Goal: Task Accomplishment & Management: Complete application form

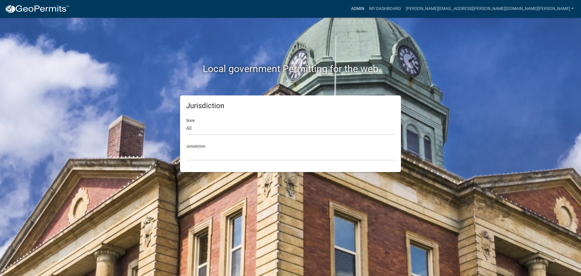
click at [367, 9] on link "Admin" at bounding box center [358, 9] width 18 height 12
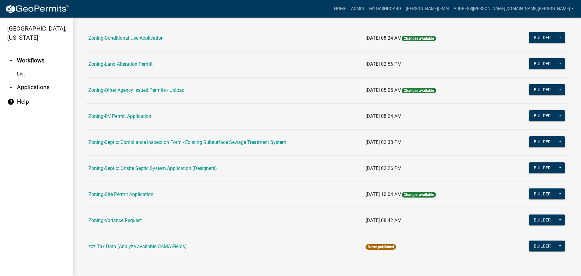
scroll to position [184, 0]
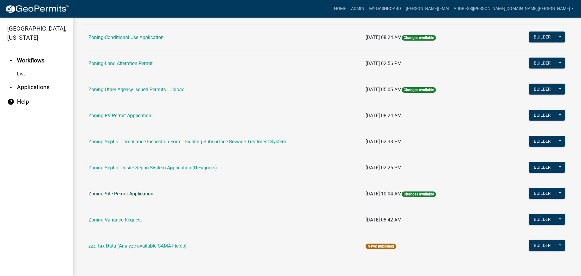
click at [126, 192] on link "Zoning-Site Permit Application" at bounding box center [120, 194] width 65 height 6
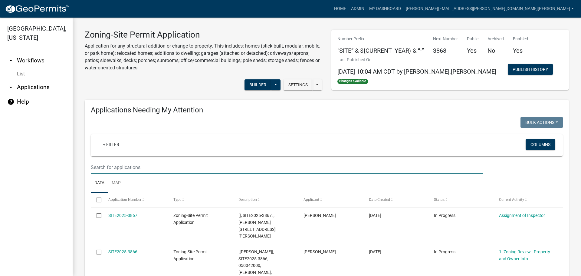
click at [121, 167] on input "text" at bounding box center [287, 167] width 392 height 12
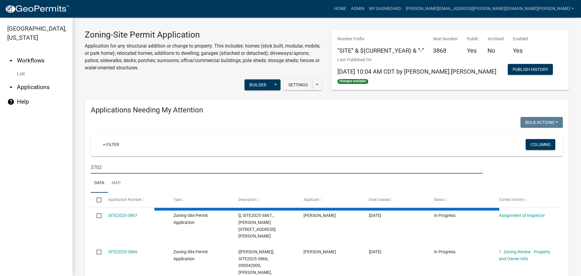
type input "3702"
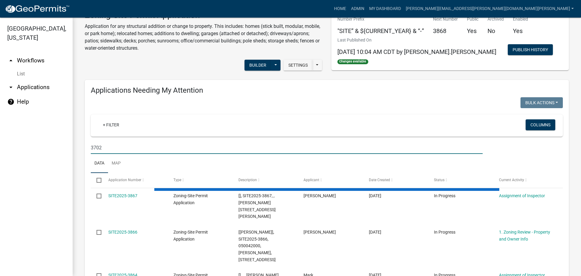
scroll to position [30, 0]
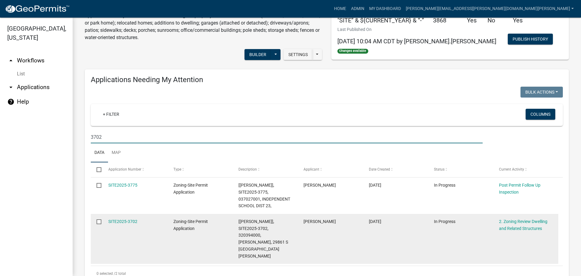
drag, startPoint x: 129, startPoint y: 219, endPoint x: 134, endPoint y: 216, distance: 5.7
click at [129, 219] on link "SITE2025-3702" at bounding box center [122, 221] width 29 height 5
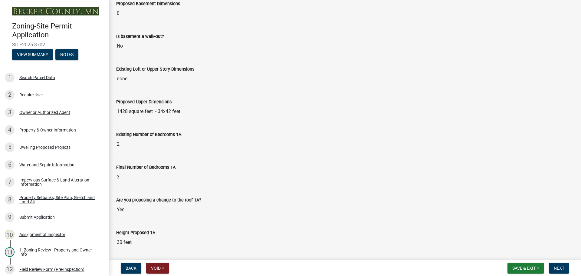
scroll to position [303, 0]
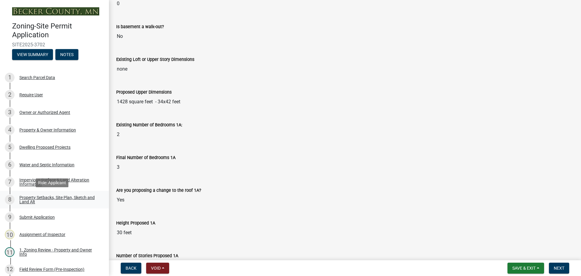
click at [51, 196] on div "Property Setbacks, Site Plan, Sketch and Land Alt" at bounding box center [59, 199] width 80 height 8
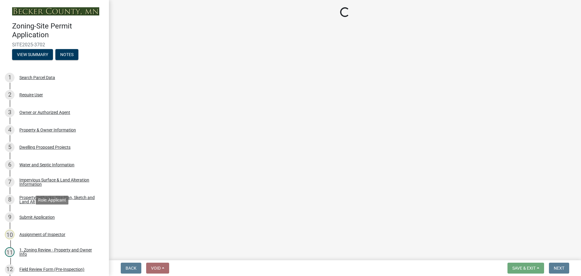
select select "7b13c63f-e699-4112-b373-98fbd28ec536"
select select "11f371a9-e35f-4759-9042-8d911340b665"
select select "b56a4575-9846-47cf-8067-c59a4853da22"
select select "12f785fb-c378-4b18-841c-21c73dc99083"
select select "e8ab2dc3-aa3f-46f3-9b4a-37eb25ad84af"
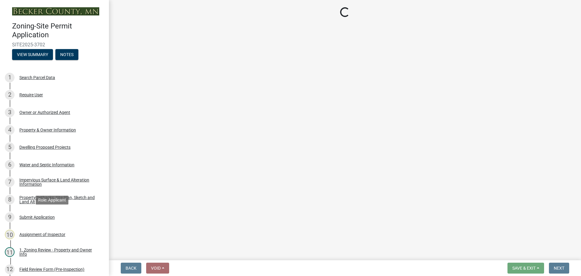
select select "27b2a8b4-abf6-463e-8c0c-7c5d2b4fe26f"
select select "5ad4ab64-b44e-481c-9000-9e5907aa74e1"
select select "a96800da-4e88-4c62-b1ff-2cd17f9e3346"
select select "c8b8ea71-7088-4e87-a493-7bc88cc2835b"
select select "133211ff-91ce-4a0a-9235-b48a7e2069a0"
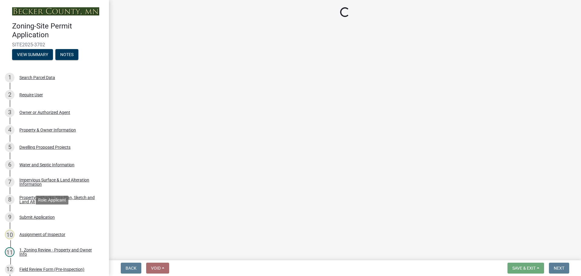
select select "19d13e65-c93d-443e-910a-7a17299544cc"
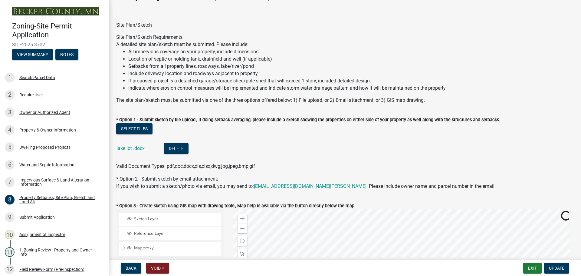
scroll to position [30, 0]
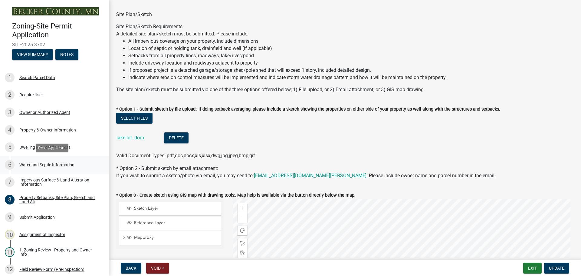
click at [61, 163] on div "Water and Septic Information" at bounding box center [46, 165] width 55 height 4
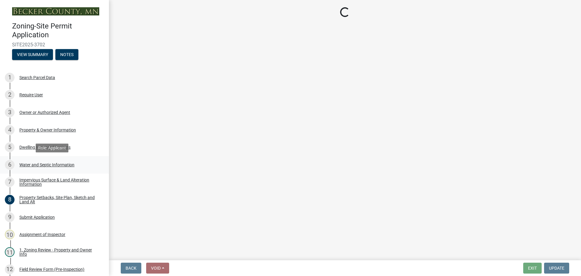
select select "9c51a48b-0bee-4836-8d5c-beab6e77ad2a"
select select "25b8aef2-9eed-4c0f-8836-08d4b8d082b1"
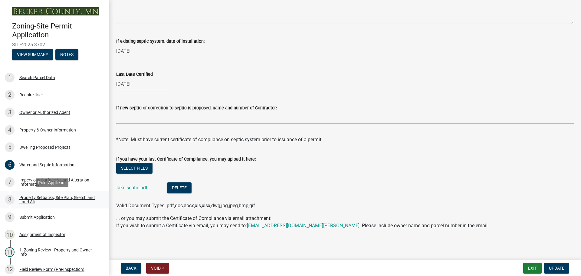
click at [60, 196] on div "Property Setbacks, Site Plan, Sketch and Land Alt" at bounding box center [59, 199] width 80 height 8
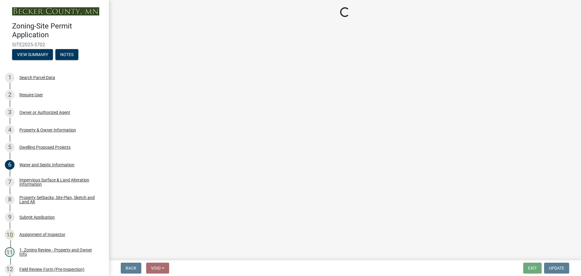
select select "7b13c63f-e699-4112-b373-98fbd28ec536"
select select "11f371a9-e35f-4759-9042-8d911340b665"
select select "b56a4575-9846-47cf-8067-c59a4853da22"
select select "12f785fb-c378-4b18-841c-21c73dc99083"
select select "e8ab2dc3-aa3f-46f3-9b4a-37eb25ad84af"
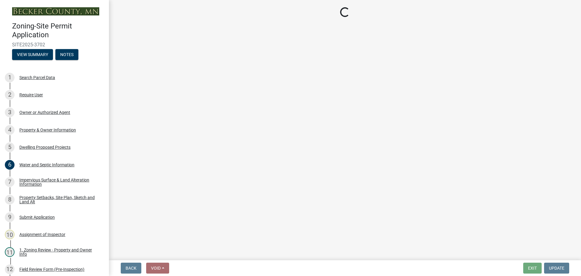
select select "27b2a8b4-abf6-463e-8c0c-7c5d2b4fe26f"
select select "5ad4ab64-b44e-481c-9000-9e5907aa74e1"
select select "a96800da-4e88-4c62-b1ff-2cd17f9e3346"
select select "c8b8ea71-7088-4e87-a493-7bc88cc2835b"
select select "133211ff-91ce-4a0a-9235-b48a7e2069a0"
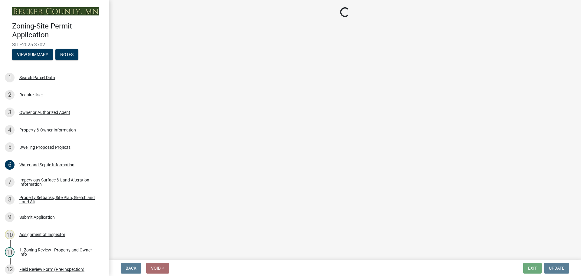
select select "19d13e65-c93d-443e-910a-7a17299544cc"
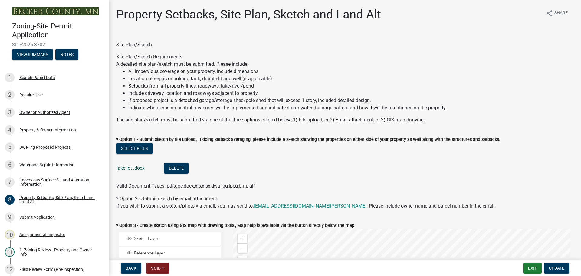
click at [136, 168] on link "lake lot .docx" at bounding box center [131, 168] width 28 height 6
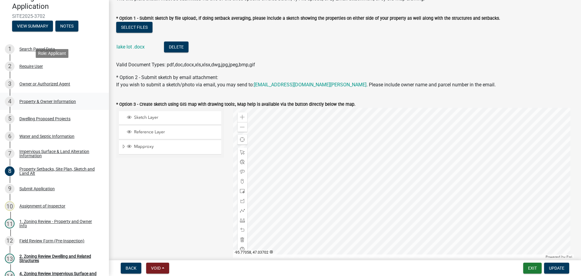
scroll to position [61, 0]
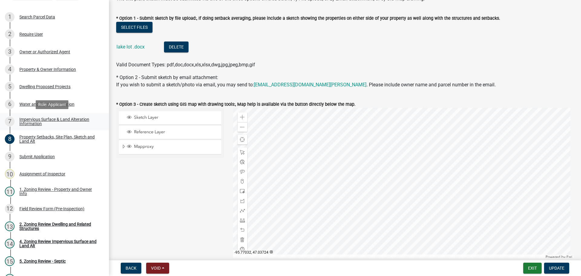
click at [49, 118] on div "Impervious Surface & Land Alteration Information" at bounding box center [59, 121] width 80 height 8
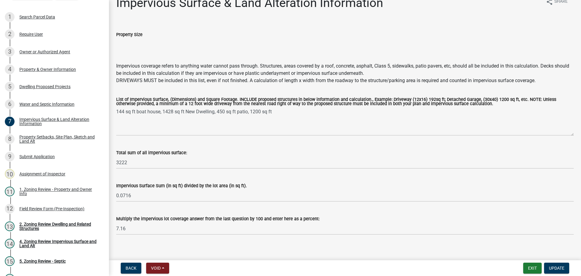
scroll to position [17, 0]
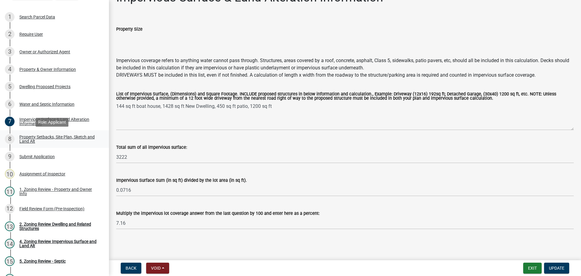
click at [31, 136] on div "Property Setbacks, Site Plan, Sketch and Land Alt" at bounding box center [59, 139] width 80 height 8
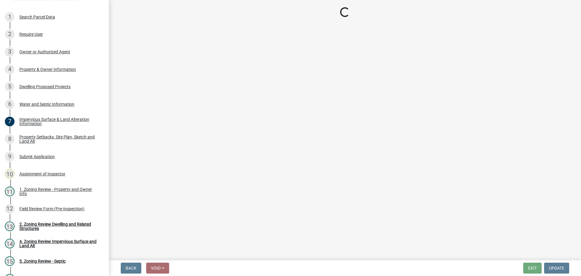
select select "7b13c63f-e699-4112-b373-98fbd28ec536"
select select "11f371a9-e35f-4759-9042-8d911340b665"
select select "b56a4575-9846-47cf-8067-c59a4853da22"
select select "12f785fb-c378-4b18-841c-21c73dc99083"
select select "e8ab2dc3-aa3f-46f3-9b4a-37eb25ad84af"
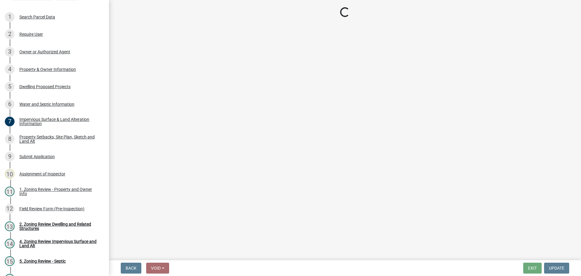
select select "27b2a8b4-abf6-463e-8c0c-7c5d2b4fe26f"
select select "5ad4ab64-b44e-481c-9000-9e5907aa74e1"
select select "a96800da-4e88-4c62-b1ff-2cd17f9e3346"
select select "c8b8ea71-7088-4e87-a493-7bc88cc2835b"
select select "133211ff-91ce-4a0a-9235-b48a7e2069a0"
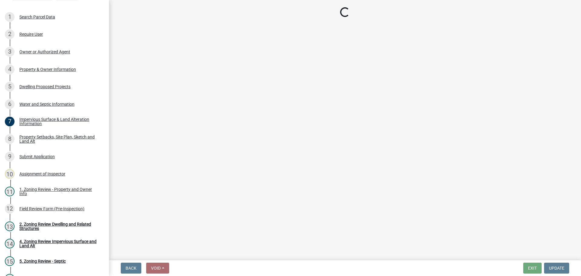
select select "19d13e65-c93d-443e-910a-7a17299544cc"
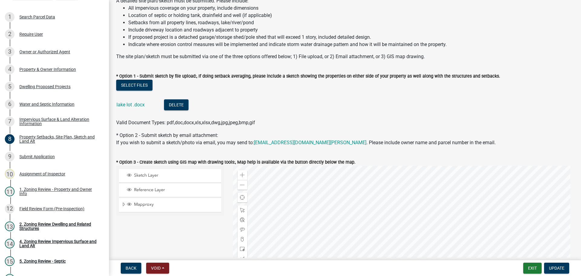
scroll to position [61, 0]
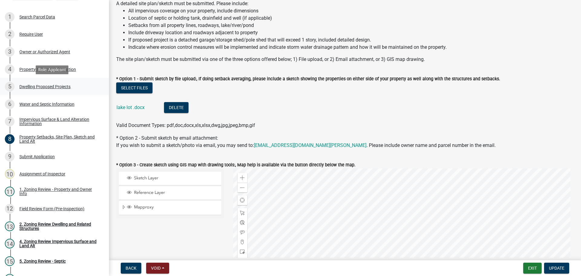
click at [58, 82] on div "5 Dwelling Proposed Projects" at bounding box center [52, 87] width 94 height 10
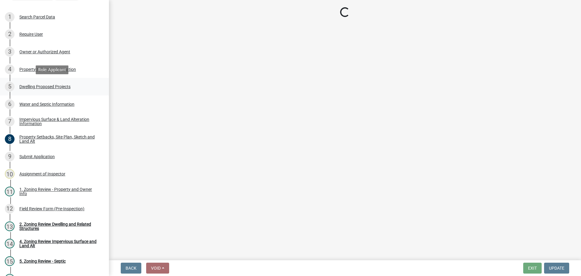
scroll to position [0, 0]
select select "5b8abcc6-67f7-49fb-8f25-c295ccc2b339"
select select "ba56d9f6-ced5-4c38-bdcc-33bfa85ac6de"
select select "59a6fdaa-56b6-4bcd-87b7-d867a7d784e6"
select select "e13aacd2-5b16-46a8-9c16-26b3d7b1c810"
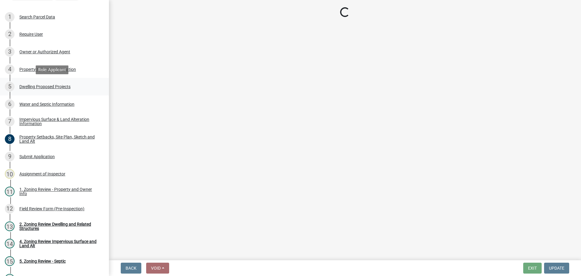
select select "ad00b568-f24f-4dc2-90df-cb5d16449c52"
select select "744d8552-d7ef-4cf1-b465-42901748f06c"
select select "5dd6cdd5-8b7d-4534-b791-478230f7b8b7"
select select "638dddef-31f4-4d73-b0b5-0ffc7b344434"
select select "0c863e3c-258e-4b1d-9985-47500660ce44"
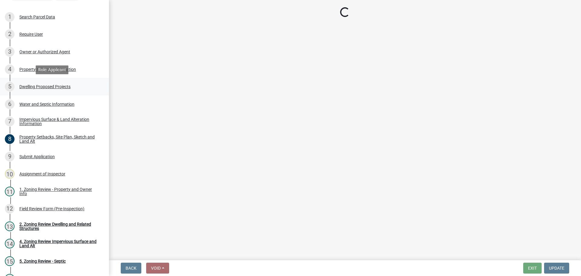
select select "8786fdd2-7f96-462d-8069-e958fae6b9a0"
select select "59dc9cee-723e-448c-a454-fe3238b55aba"
select select "3d6d33a4-08a3-4693-9e40-f7dc371bbdbe"
select select "cbc699c5-a6de-4f3d-a533-ae678b946106"
select select "8e4dc0e1-7dfa-4afc-85b9-5ad40795f204"
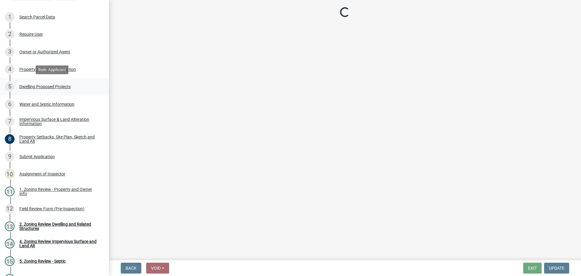
select select "107cbe59-677b-44f2-96fc-816b282ebb79"
select select "ab9119d1-7da9-49c4-9fac-8c142204c89d"
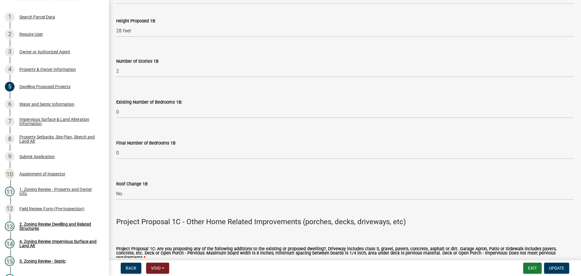
scroll to position [999, 0]
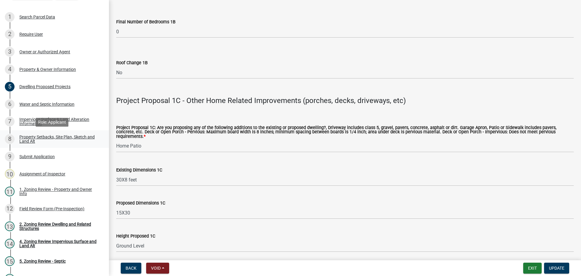
click at [48, 136] on div "Property Setbacks, Site Plan, Sketch and Land Alt" at bounding box center [59, 139] width 80 height 8
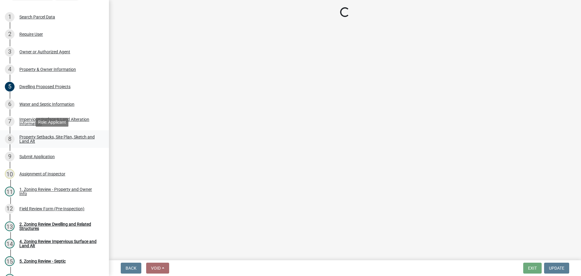
scroll to position [0, 0]
select select "7b13c63f-e699-4112-b373-98fbd28ec536"
select select "11f371a9-e35f-4759-9042-8d911340b665"
select select "b56a4575-9846-47cf-8067-c59a4853da22"
select select "12f785fb-c378-4b18-841c-21c73dc99083"
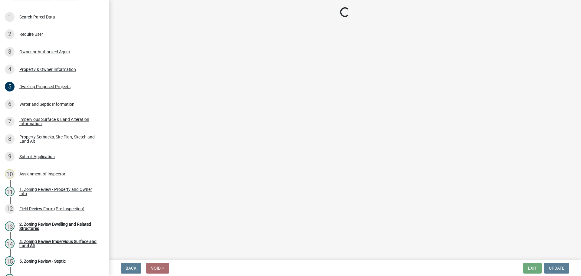
select select "e8ab2dc3-aa3f-46f3-9b4a-37eb25ad84af"
select select "27b2a8b4-abf6-463e-8c0c-7c5d2b4fe26f"
select select "5ad4ab64-b44e-481c-9000-9e5907aa74e1"
select select "a96800da-4e88-4c62-b1ff-2cd17f9e3346"
select select "c8b8ea71-7088-4e87-a493-7bc88cc2835b"
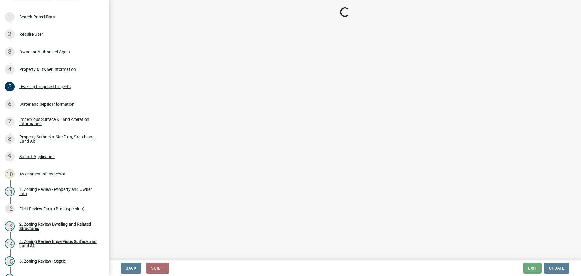
select select "133211ff-91ce-4a0a-9235-b48a7e2069a0"
select select "19d13e65-c93d-443e-910a-7a17299544cc"
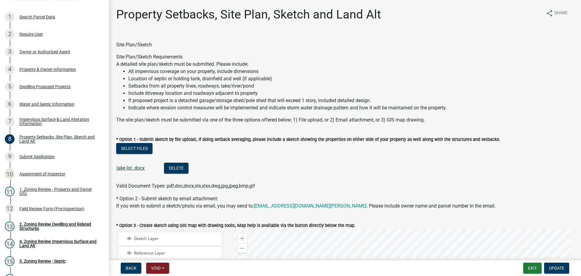
click at [128, 165] on link "lake lot .docx" at bounding box center [131, 168] width 28 height 6
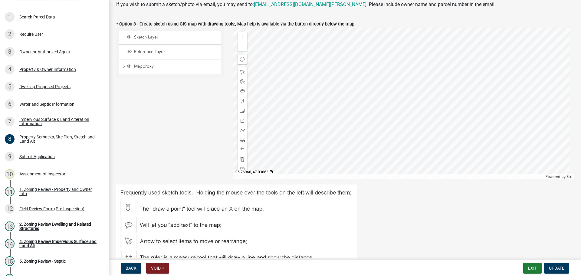
scroll to position [212, 0]
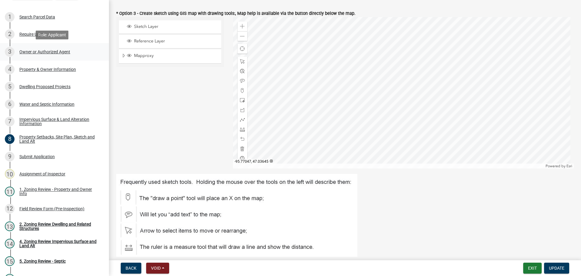
click at [52, 49] on div "3 Owner or Authorized Agent" at bounding box center [52, 52] width 94 height 10
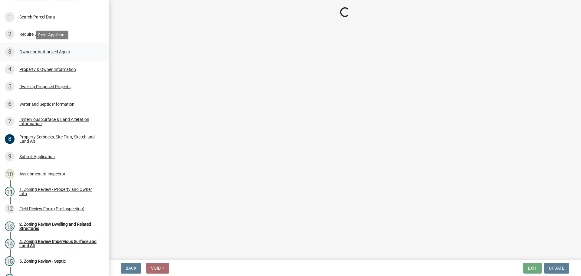
scroll to position [0, 0]
select select "3c674549-ed69-405f-b795-9fa3f7d47d9d"
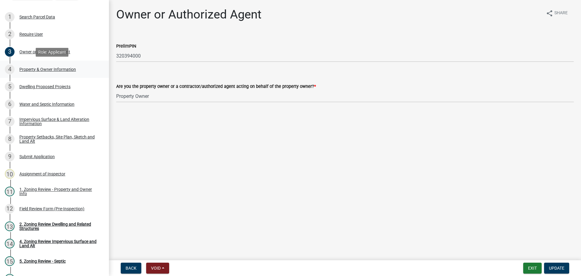
click at [63, 70] on div "Property & Owner Information" at bounding box center [47, 69] width 57 height 4
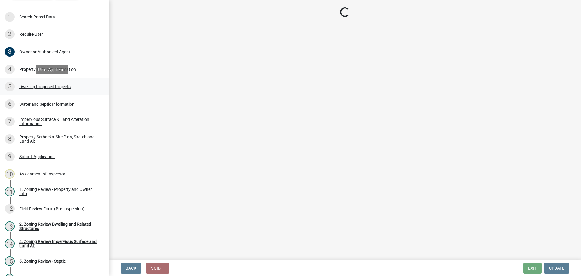
select select "15d55337-0fb0-485e-a759-dab20e978987"
select select "61d56479-71b4-4f98-942d-99b919d4174a"
select select "f87eba17-8ed9-4ad8-aefc-fe36a3f3544b"
select select "393a978c-6bd5-4cb2-a6a0-db6feb8732b8"
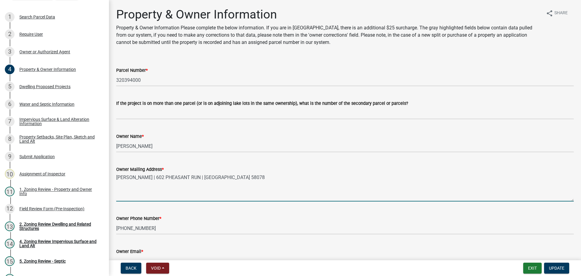
click at [371, 186] on textarea "[PERSON_NAME] | 602 PHEASANT RUN | [GEOGRAPHIC_DATA] 58078" at bounding box center [345, 187] width 458 height 28
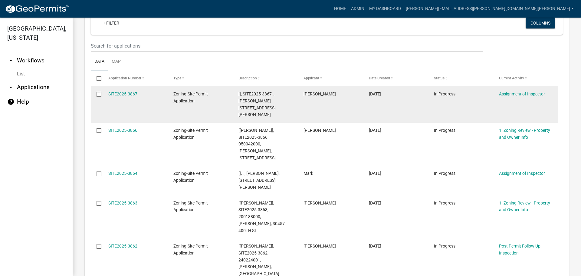
scroll to position [151, 0]
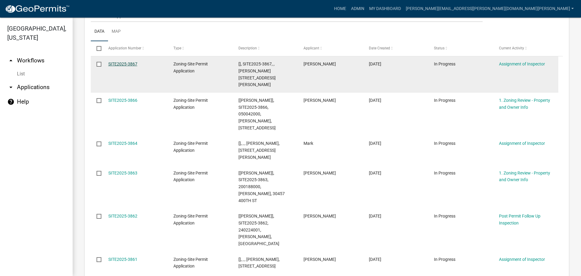
click at [129, 62] on link "SITE2025-3867" at bounding box center [122, 63] width 29 height 5
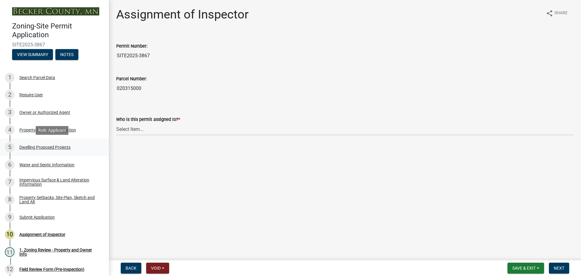
click at [50, 147] on div "Dwelling Proposed Projects" at bounding box center [44, 147] width 51 height 4
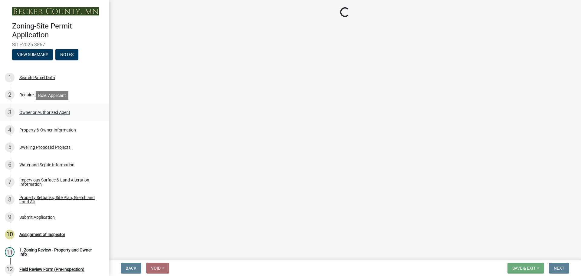
select select "5b8abcc6-67f7-49fb-8f25-c295ccc2b339"
select select "566f81cc-4b3f-4ecb-9f16-a2b313352c61"
select select "f4ae0446-41fa-4afd-99aa-409617c58827"
select select "4f5e2784-8c40-49a3-b0e9-8f1a3cbab4f4"
select select "e5b6e178-1d4e-46f3-8fba-19f7851c487a"
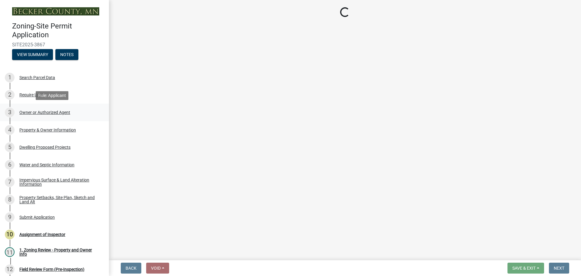
select select "1a903929-ca60-4f1e-8afa-8a841f04a978"
select select "b63d75fc-5f3c-4949-bc5e-b7a1b42903a6"
select select "11c1c089-3b44-43c0-9549-3c9eeea2451f"
select select "cbc699c5-a6de-4f3d-a533-ae678b946106"
select select "ab9119d1-7da9-49c4-9fac-8c142204c89d"
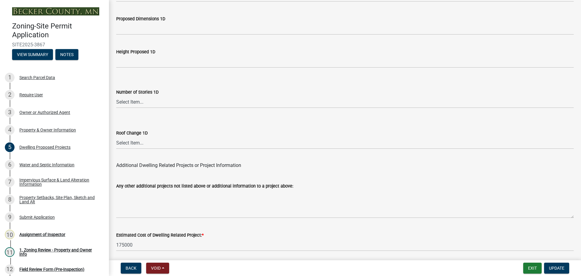
scroll to position [1451, 0]
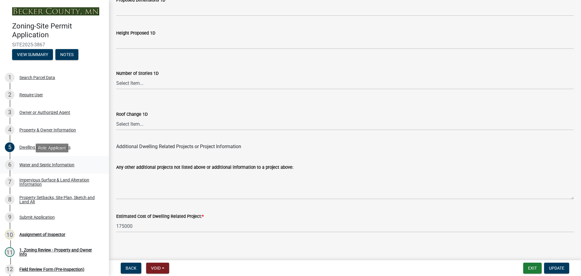
click at [54, 163] on div "Water and Septic Information" at bounding box center [46, 165] width 55 height 4
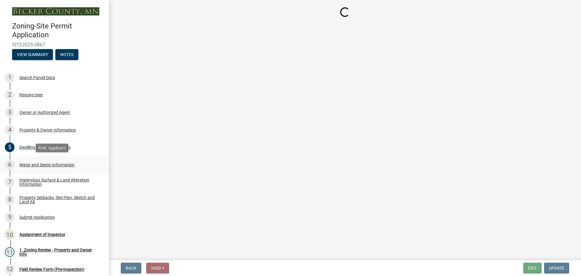
scroll to position [0, 0]
select select "9c51a48b-0bee-4836-8d5c-beab6e77ad2a"
select select "25b8aef2-9eed-4c0f-8836-08d4b8d082b1"
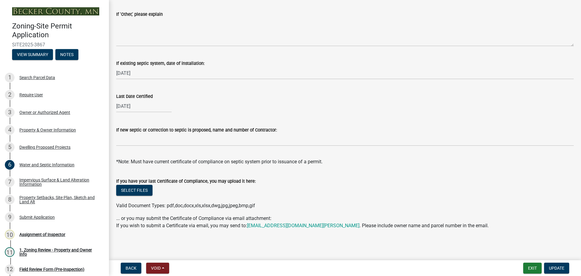
scroll to position [145, 0]
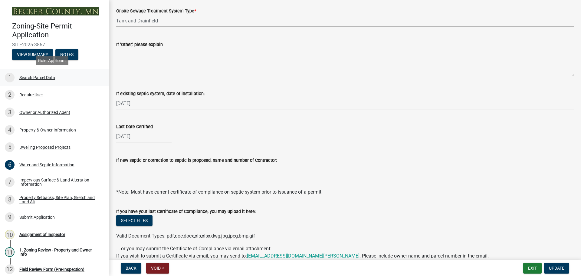
click at [33, 74] on div "1 Search Parcel Data" at bounding box center [52, 78] width 94 height 10
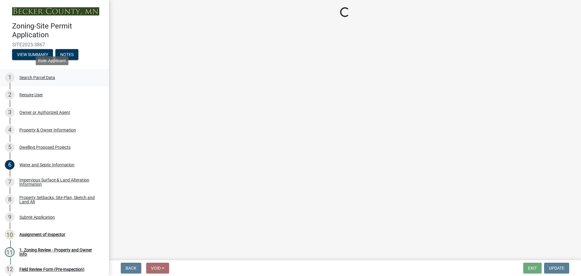
scroll to position [0, 0]
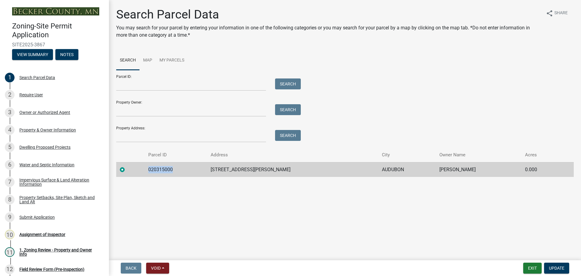
drag, startPoint x: 175, startPoint y: 168, endPoint x: 142, endPoint y: 168, distance: 32.7
click at [142, 168] on tr "020315000 [STREET_ADDRESS][PERSON_NAME][PERSON_NAME] [PERSON_NAME] 0.000" at bounding box center [345, 169] width 458 height 15
copy td "020315000"
click at [41, 233] on div "Assignment of Inspector" at bounding box center [42, 234] width 46 height 4
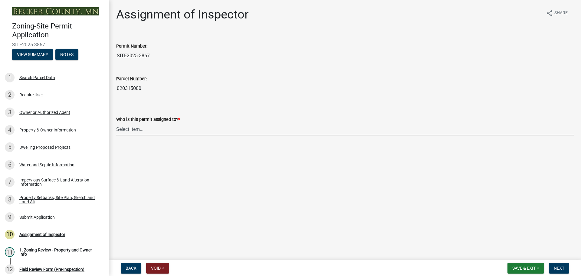
click at [135, 128] on select "Select Item... [PERSON_NAME] [PERSON_NAME] [PERSON_NAME] [PERSON_NAME] [PERSON_…" at bounding box center [345, 129] width 458 height 12
click at [116, 123] on select "Select Item... [PERSON_NAME] [PERSON_NAME] [PERSON_NAME] [PERSON_NAME] [PERSON_…" at bounding box center [345, 129] width 458 height 12
select select "ebd8400e-d8d5-49f8-911f-e671eb76408a"
click at [560, 264] on button "Next" at bounding box center [559, 267] width 20 height 11
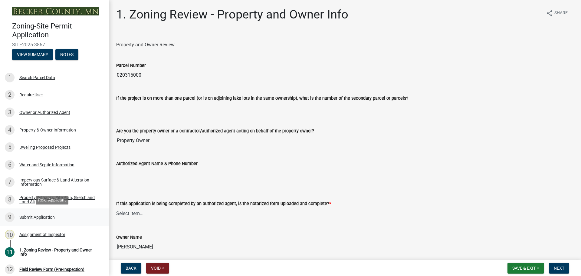
click at [47, 216] on div "Submit Application" at bounding box center [36, 217] width 35 height 4
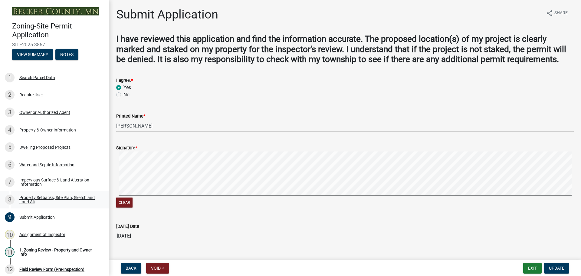
click at [39, 199] on div "Property Setbacks, Site Plan, Sketch and Land Alt" at bounding box center [59, 199] width 80 height 8
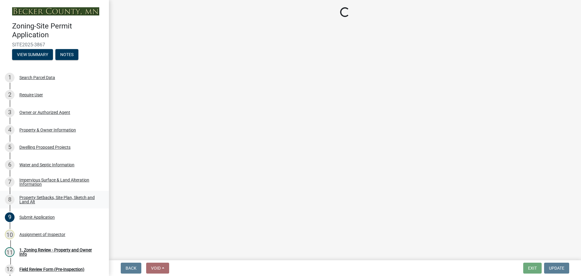
select select "7b13c63f-e699-4112-b373-98fbd28ec536"
select select "75d729af-245c-453b-a9cc-c41847c3eef2"
select select "b56a4575-9846-47cf-8067-c59a4853da22"
select select "12f785fb-c378-4b18-841c-21c73dc99083"
select select "e8ab2dc3-aa3f-46f3-9b4a-37eb25ad84af"
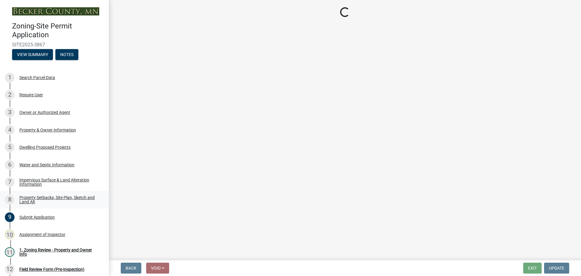
select select "27b2a8b4-abf6-463e-8c0c-7c5d2b4fe26f"
select select "5ad4ab64-b44e-481c-9000-9e5907aa74e1"
select select "a96800da-4e88-4c62-b1ff-2cd17f9e3346"
select select "c8b8ea71-7088-4e87-a493-7bc88cc2835b"
select select "133211ff-91ce-4a0a-9235-b48a7e2069a0"
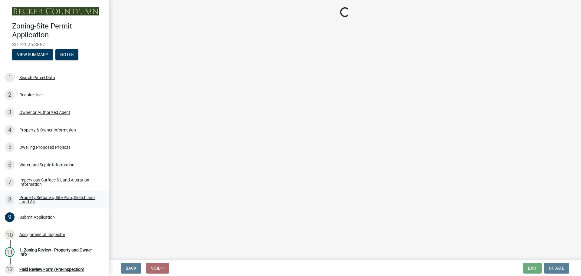
select select "19d13e65-c93d-443e-910a-7a17299544cc"
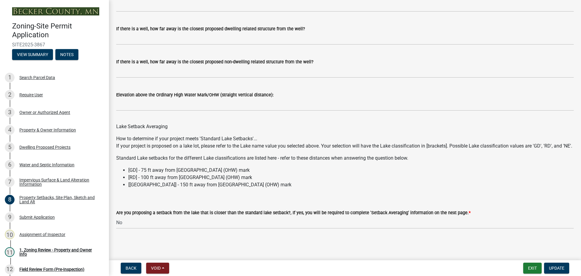
scroll to position [1720, 0]
click at [52, 111] on div "Owner or Authorized Agent" at bounding box center [44, 112] width 51 height 4
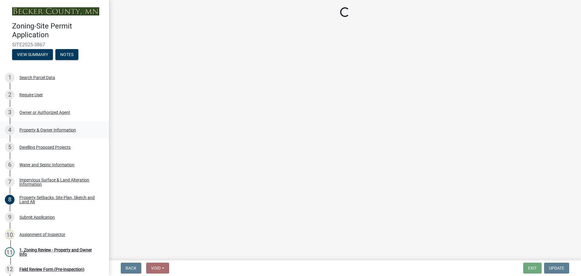
select select "3c674549-ed69-405f-b795-9fa3f7d47d9d"
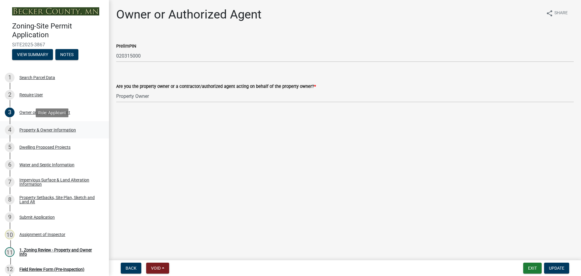
click at [51, 128] on div "Property & Owner Information" at bounding box center [47, 130] width 57 height 4
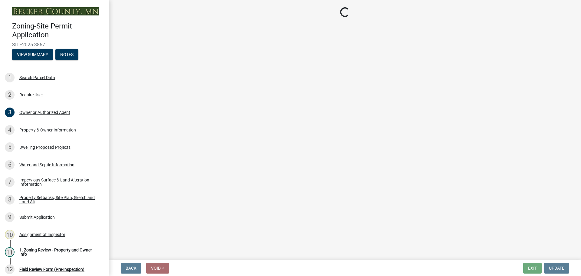
select select "2da4ad59-79e4-4897-a878-b9bb9cb10a27"
select select "85fc75ff-0121-4ad4-a39b-9ebe8e4a222b"
select select "f87eba17-8ed9-4ad8-aefc-fe36a3f3544b"
select select "393a978c-6bd5-4cb2-a6a0-db6feb8732b8"
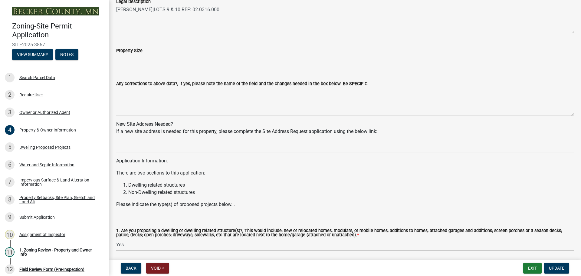
scroll to position [542, 0]
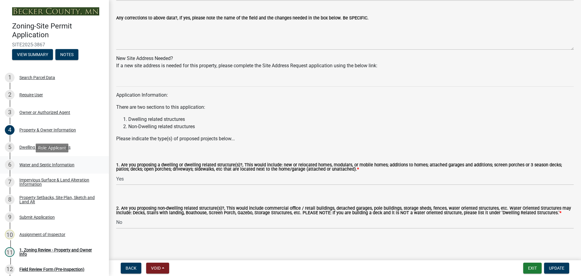
click at [63, 164] on div "Water and Septic Information" at bounding box center [46, 165] width 55 height 4
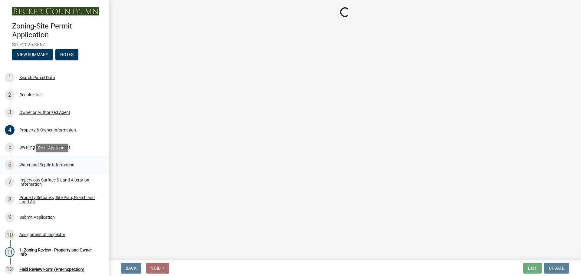
scroll to position [0, 0]
select select "9c51a48b-0bee-4836-8d5c-beab6e77ad2a"
select select "25b8aef2-9eed-4c0f-8836-08d4b8d082b1"
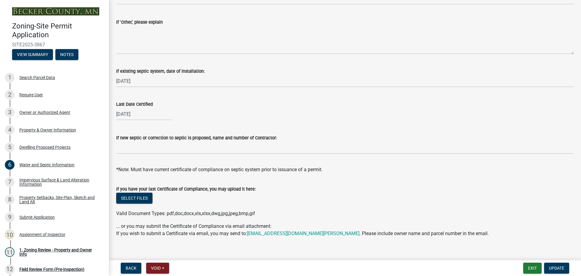
scroll to position [176, 0]
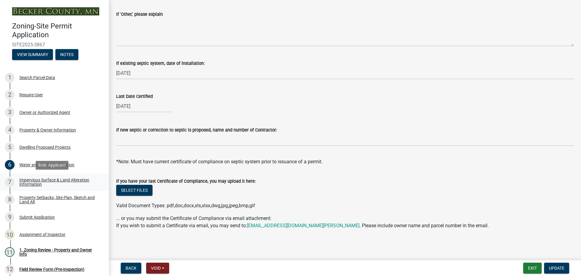
click at [48, 176] on link "7 Impervious Surface & Land Alteration Information" at bounding box center [54, 182] width 109 height 18
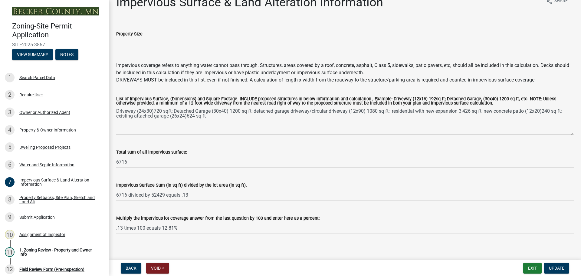
scroll to position [17, 0]
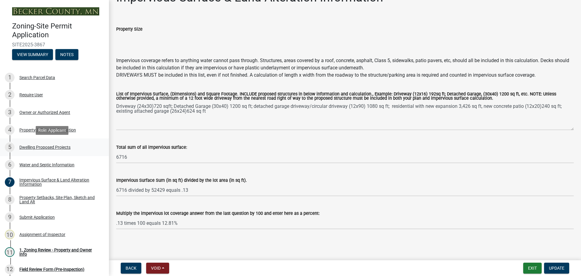
click at [49, 146] on div "Dwelling Proposed Projects" at bounding box center [44, 147] width 51 height 4
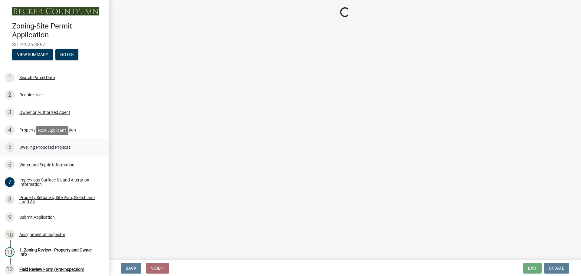
scroll to position [0, 0]
select select "5b8abcc6-67f7-49fb-8f25-c295ccc2b339"
select select "566f81cc-4b3f-4ecb-9f16-a2b313352c61"
select select "f4ae0446-41fa-4afd-99aa-409617c58827"
select select "4f5e2784-8c40-49a3-b0e9-8f1a3cbab4f4"
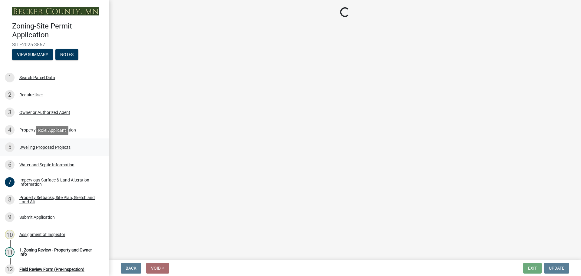
select select "e5b6e178-1d4e-46f3-8fba-19f7851c487a"
select select "1a903929-ca60-4f1e-8afa-8a841f04a978"
select select "b63d75fc-5f3c-4949-bc5e-b7a1b42903a6"
select select "11c1c089-3b44-43c0-9549-3c9eeea2451f"
select select "cbc699c5-a6de-4f3d-a533-ae678b946106"
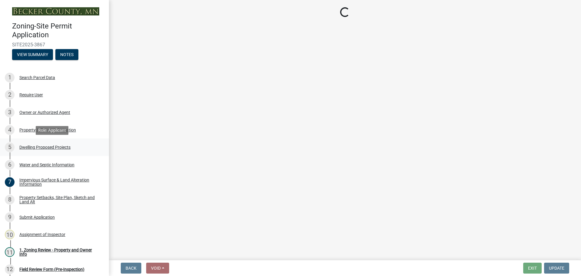
select select "ab9119d1-7da9-49c4-9fac-8c142204c89d"
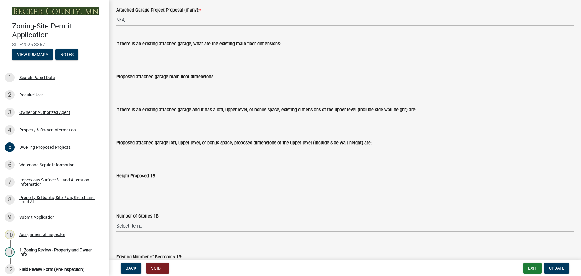
scroll to position [727, 0]
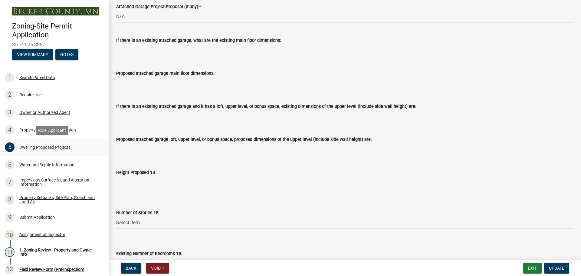
click at [32, 145] on div "Dwelling Proposed Projects" at bounding box center [44, 147] width 51 height 4
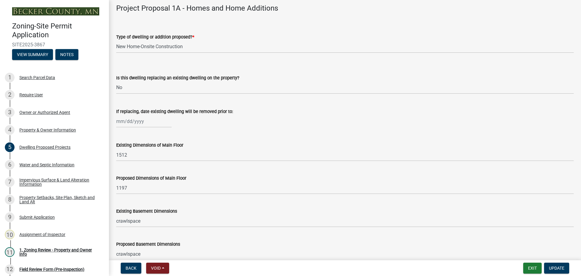
scroll to position [182, 0]
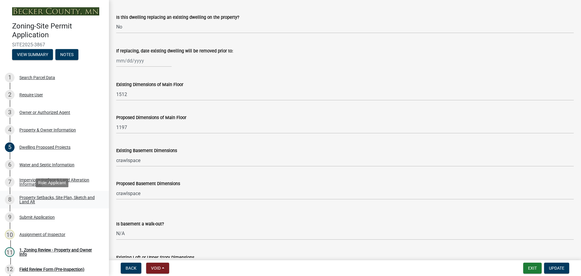
click at [55, 196] on div "Property Setbacks, Site Plan, Sketch and Land Alt" at bounding box center [59, 199] width 80 height 8
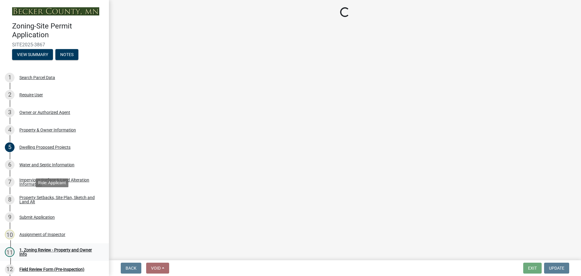
scroll to position [0, 0]
select select "7b13c63f-e699-4112-b373-98fbd28ec536"
select select "75d729af-245c-453b-a9cc-c41847c3eef2"
select select "b56a4575-9846-47cf-8067-c59a4853da22"
select select "12f785fb-c378-4b18-841c-21c73dc99083"
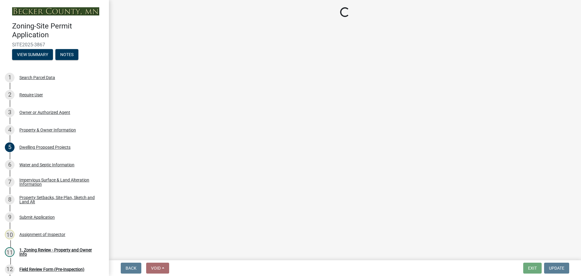
select select "e8ab2dc3-aa3f-46f3-9b4a-37eb25ad84af"
select select "27b2a8b4-abf6-463e-8c0c-7c5d2b4fe26f"
select select "5ad4ab64-b44e-481c-9000-9e5907aa74e1"
select select "a96800da-4e88-4c62-b1ff-2cd17f9e3346"
select select "c8b8ea71-7088-4e87-a493-7bc88cc2835b"
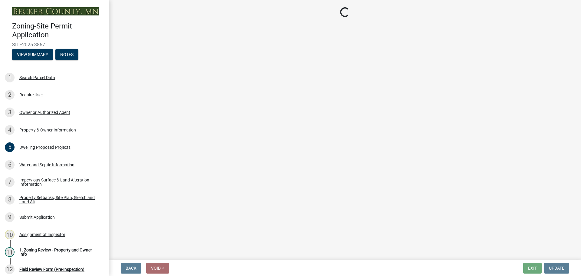
select select "133211ff-91ce-4a0a-9235-b48a7e2069a0"
select select "19d13e65-c93d-443e-910a-7a17299544cc"
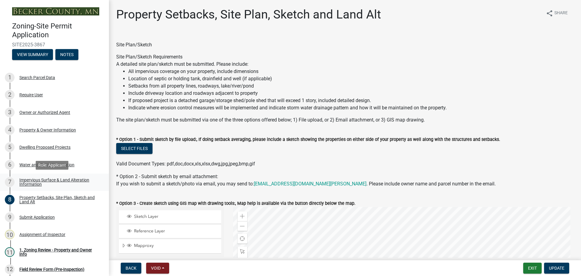
click at [53, 179] on div "Impervious Surface & Land Alteration Information" at bounding box center [59, 182] width 80 height 8
